Goal: Task Accomplishment & Management: Manage account settings

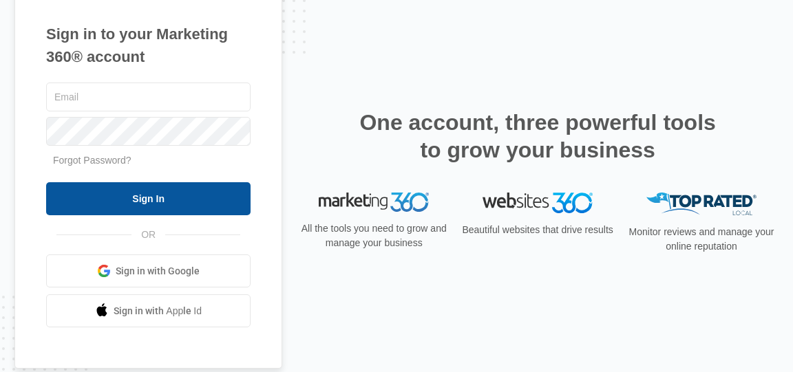
type input "[EMAIL_ADDRESS][DOMAIN_NAME]"
click at [149, 198] on input "Sign In" at bounding box center [148, 198] width 204 height 33
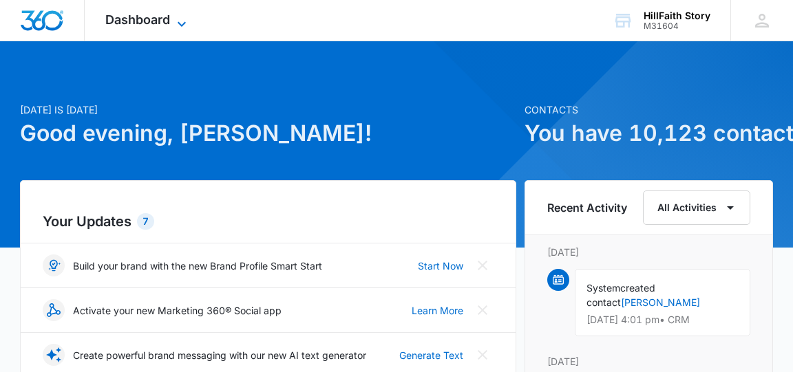
click at [180, 25] on icon at bounding box center [181, 24] width 17 height 17
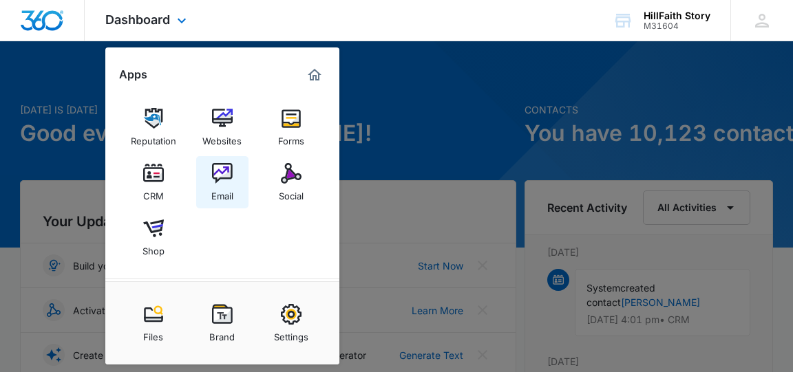
click at [221, 173] on img at bounding box center [222, 173] width 21 height 21
